Goal: Task Accomplishment & Management: Manage account settings

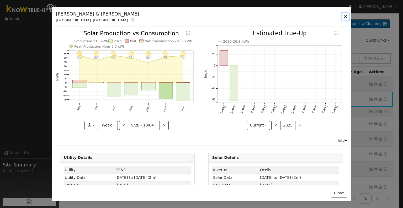
click at [346, 17] on button "button" at bounding box center [345, 16] width 7 height 7
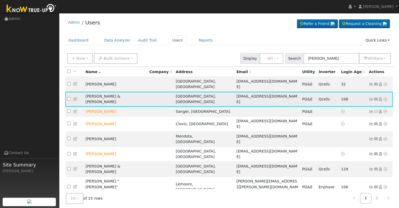
click at [76, 97] on icon at bounding box center [75, 99] width 5 height 4
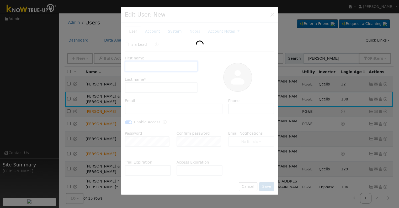
type input "[PERSON_NAME] & [PERSON_NAME]"
type input "[PERSON_NAME]"
type input "[EMAIL_ADDRESS][DOMAIN_NAME]"
type input "[PHONE_NUMBER]"
checkbox input "true"
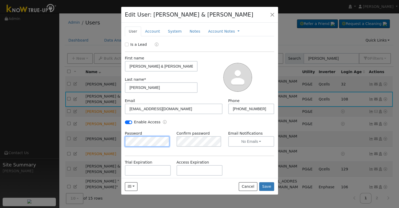
click at [108, 142] on div "Edit User: [PERSON_NAME] & [PERSON_NAME] Default Account Default Account [STREE…" at bounding box center [199, 104] width 399 height 208
click at [150, 130] on div "Password" at bounding box center [148, 138] width 52 height 16
click at [206, 153] on div "Is a Lead First name [PERSON_NAME] & [PERSON_NAME] Last name * [PERSON_NAME] Em…" at bounding box center [200, 132] width 150 height 181
click at [264, 185] on button "Save" at bounding box center [266, 186] width 15 height 9
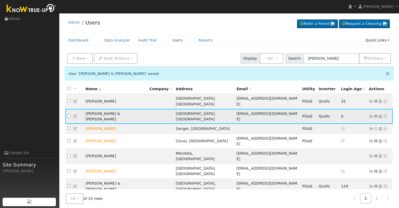
click at [371, 114] on icon at bounding box center [371, 116] width 5 height 4
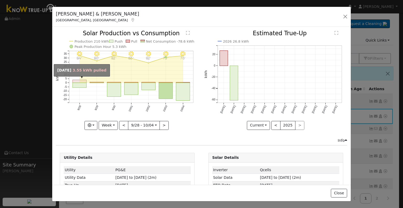
click at [79, 80] on rect "onclick=""" at bounding box center [80, 81] width 14 height 3
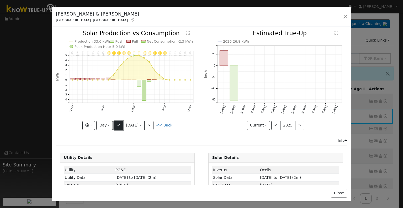
click at [116, 124] on button "<" at bounding box center [118, 125] width 9 height 9
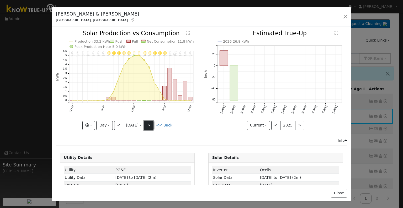
click at [151, 121] on button ">" at bounding box center [148, 125] width 9 height 9
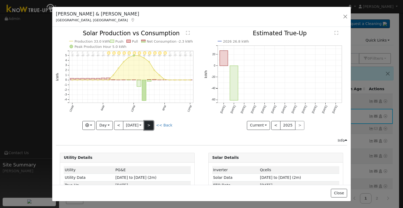
click at [151, 121] on button ">" at bounding box center [148, 125] width 9 height 9
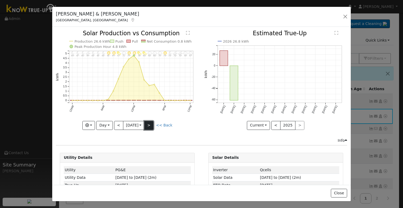
click at [151, 121] on button ">" at bounding box center [148, 125] width 9 height 9
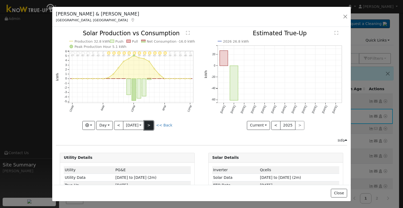
click at [151, 121] on button ">" at bounding box center [148, 125] width 9 height 9
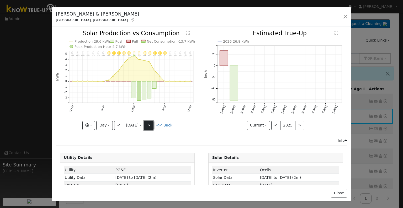
click at [151, 121] on button ">" at bounding box center [148, 125] width 9 height 9
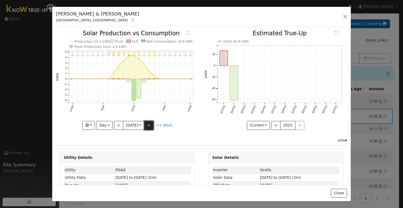
click at [151, 121] on button ">" at bounding box center [148, 125] width 9 height 9
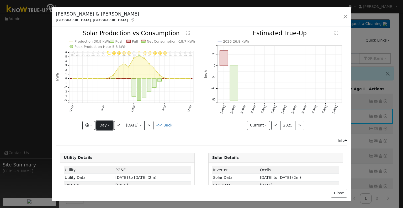
click at [105, 122] on button "Day" at bounding box center [104, 125] width 16 height 9
click at [104, 150] on link "Month" at bounding box center [115, 150] width 36 height 7
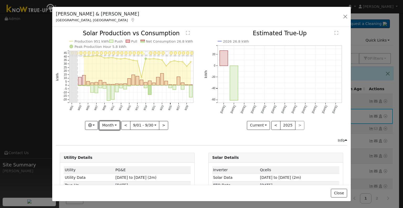
drag, startPoint x: 112, startPoint y: 124, endPoint x: 109, endPoint y: 140, distance: 15.8
click at [109, 140] on div "Issue History Date By Flag Comment Type No Issue History 9/30 - Clear 82° 9/29 …" at bounding box center [201, 106] width 299 height 158
click at [159, 124] on button ">" at bounding box center [163, 125] width 9 height 9
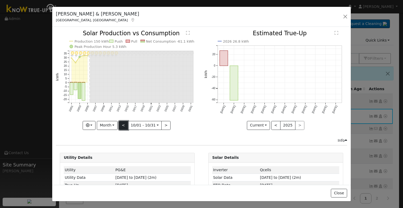
click at [124, 124] on button "<" at bounding box center [123, 125] width 9 height 9
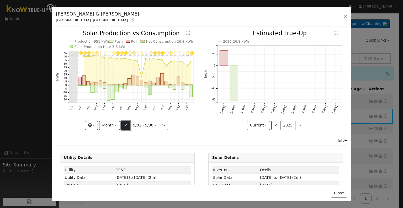
click at [124, 124] on button "<" at bounding box center [125, 125] width 9 height 9
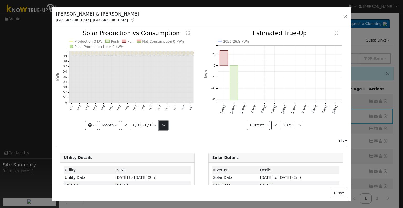
click at [162, 126] on button ">" at bounding box center [163, 125] width 9 height 9
type input "[DATE]"
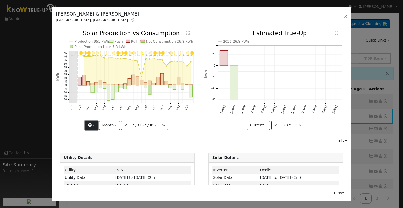
click at [95, 123] on button "button" at bounding box center [91, 125] width 13 height 9
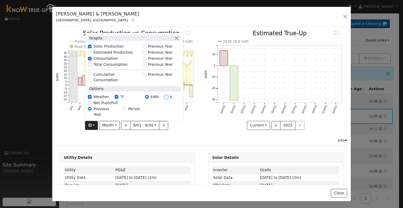
click at [166, 98] on input "$" at bounding box center [167, 97] width 4 height 4
radio input "true"
radio input "false"
click at [186, 134] on div "9/30 - Clear 82° 9/29 - MostlyClear 80° 9/28 - Clear 84° 9/27 - Clear 92° 9/26 …" at bounding box center [127, 83] width 148 height 107
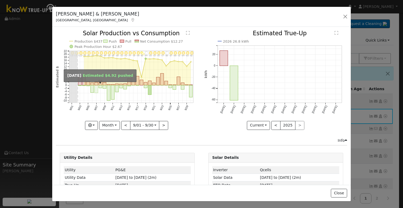
click at [95, 86] on rect "onclick=""" at bounding box center [96, 89] width 3 height 8
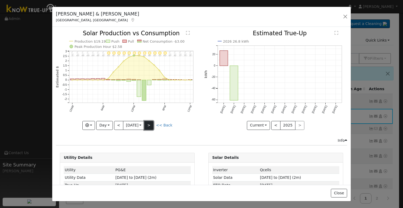
click at [149, 124] on button ">" at bounding box center [148, 125] width 9 height 9
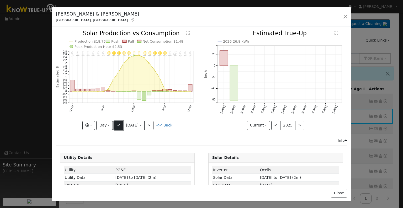
click at [117, 121] on button "<" at bounding box center [118, 125] width 9 height 9
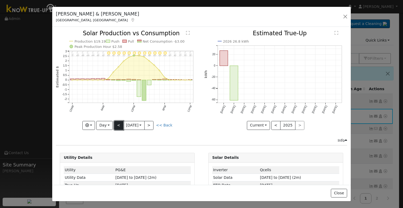
click at [117, 121] on button "<" at bounding box center [118, 125] width 9 height 9
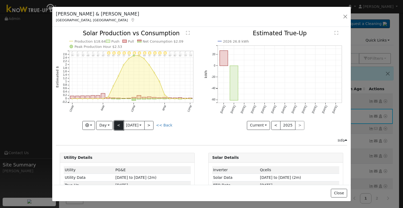
click at [117, 121] on button "<" at bounding box center [118, 125] width 9 height 9
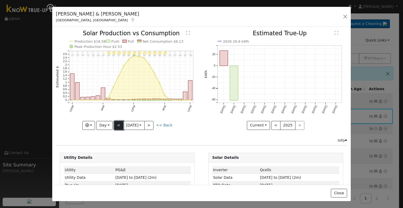
click at [117, 121] on button "<" at bounding box center [118, 125] width 9 height 9
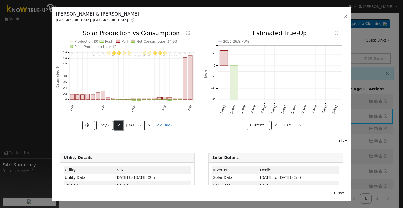
click at [117, 121] on button "<" at bounding box center [118, 125] width 9 height 9
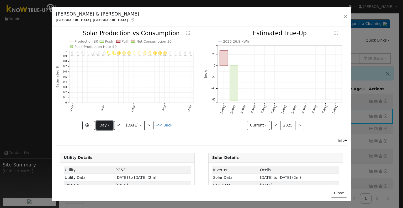
click at [107, 122] on button "Day" at bounding box center [104, 125] width 16 height 9
click at [108, 149] on link "Month" at bounding box center [115, 150] width 36 height 7
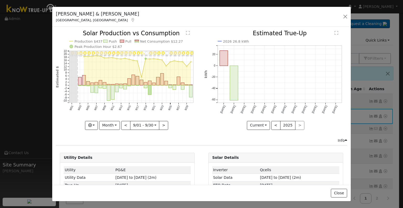
click at [166, 120] on icon "9/30 - Clear 82° 9/29 - MostlyClear 80° 9/28 - Clear 84° 9/27 - Clear 92° 9/26 …" at bounding box center [127, 79] width 143 height 98
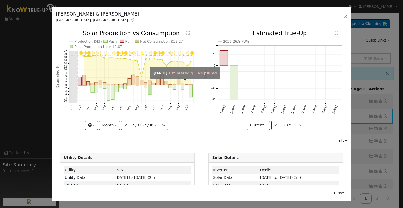
click at [181, 83] on rect "onclick=""" at bounding box center [182, 84] width 3 height 3
type input "[DATE]"
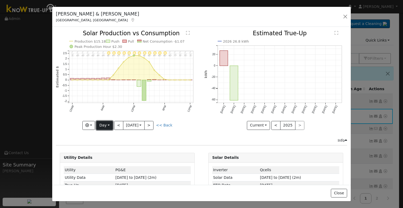
click at [105, 126] on button "Day" at bounding box center [104, 125] width 16 height 9
drag, startPoint x: 111, startPoint y: 150, endPoint x: 108, endPoint y: 142, distance: 9.1
click at [108, 142] on link "Week" at bounding box center [115, 142] width 36 height 7
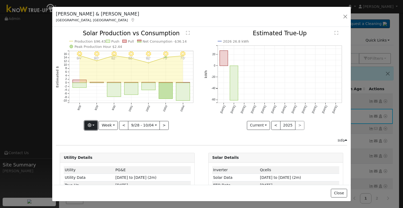
click at [92, 123] on button "button" at bounding box center [91, 125] width 13 height 9
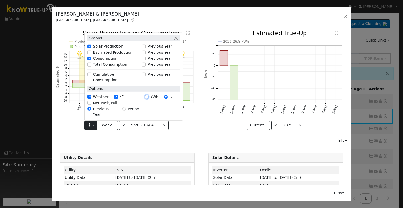
click at [149, 98] on input "kWh" at bounding box center [147, 97] width 4 height 4
radio input "true"
radio input "false"
click at [57, 126] on icon "10/04 - Clear 76° 10/03 - MostlyClear 73° 10/02 - MostlyClear 82° 10/01 - Clear…" at bounding box center [127, 79] width 143 height 98
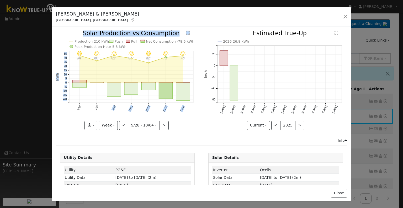
drag, startPoint x: 118, startPoint y: 83, endPoint x: 103, endPoint y: 91, distance: 16.9
click at [103, 91] on icon "10/04 - Clear 76° 10/03 - MostlyClear 73° 10/02 - MostlyClear 82° 10/01 - Clear…" at bounding box center [127, 79] width 143 height 98
drag, startPoint x: 72, startPoint y: 28, endPoint x: 65, endPoint y: 16, distance: 13.8
click at [65, 16] on div "[PERSON_NAME] & [PERSON_NAME] [GEOGRAPHIC_DATA], [GEOGRAPHIC_DATA] Default Acco…" at bounding box center [201, 104] width 299 height 195
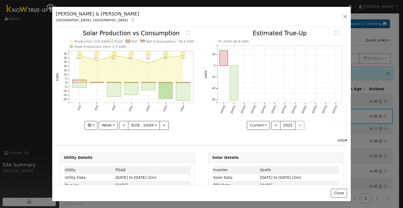
click at [63, 34] on icon "10/04 - Clear 76° 10/03 - MostlyClear 73° 10/02 - MostlyClear 82° 10/01 - Clear…" at bounding box center [127, 79] width 143 height 98
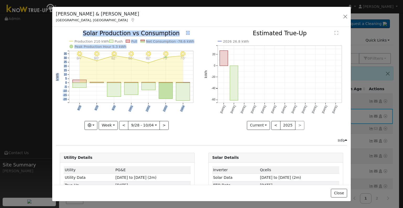
drag, startPoint x: 127, startPoint y: 41, endPoint x: 72, endPoint y: 83, distance: 68.2
click at [72, 83] on g "10/04 - Clear 76° 10/03 - MostlyClear 73° 10/02 - MostlyClear 82° 10/01 - Clear…" at bounding box center [125, 71] width 139 height 82
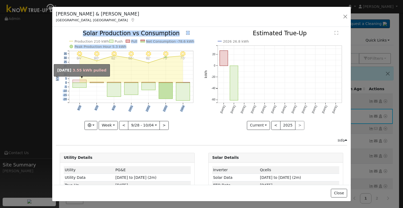
click at [80, 81] on rect "onclick=""" at bounding box center [80, 81] width 14 height 3
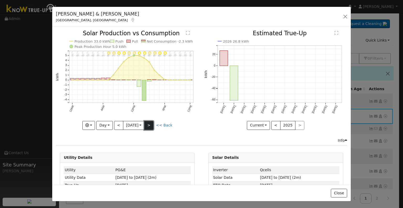
click at [153, 127] on button ">" at bounding box center [148, 125] width 9 height 9
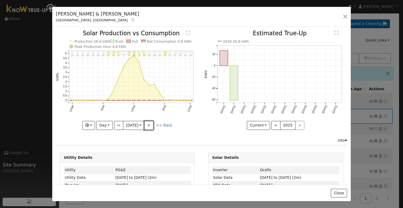
click at [153, 127] on button ">" at bounding box center [148, 125] width 9 height 9
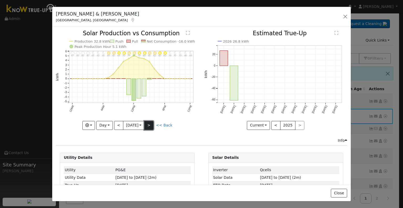
click at [149, 124] on button ">" at bounding box center [148, 125] width 9 height 9
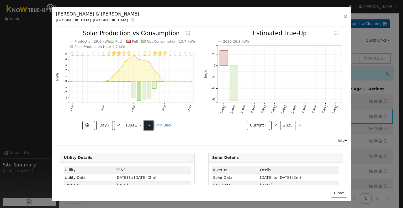
click at [149, 124] on button ">" at bounding box center [148, 125] width 9 height 9
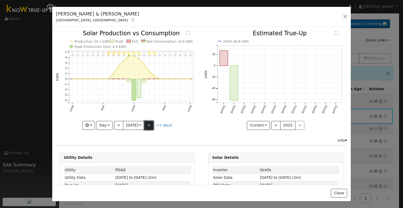
click at [152, 124] on button ">" at bounding box center [148, 125] width 9 height 9
type input "[DATE]"
